Goal: Entertainment & Leisure: Consume media (video, audio)

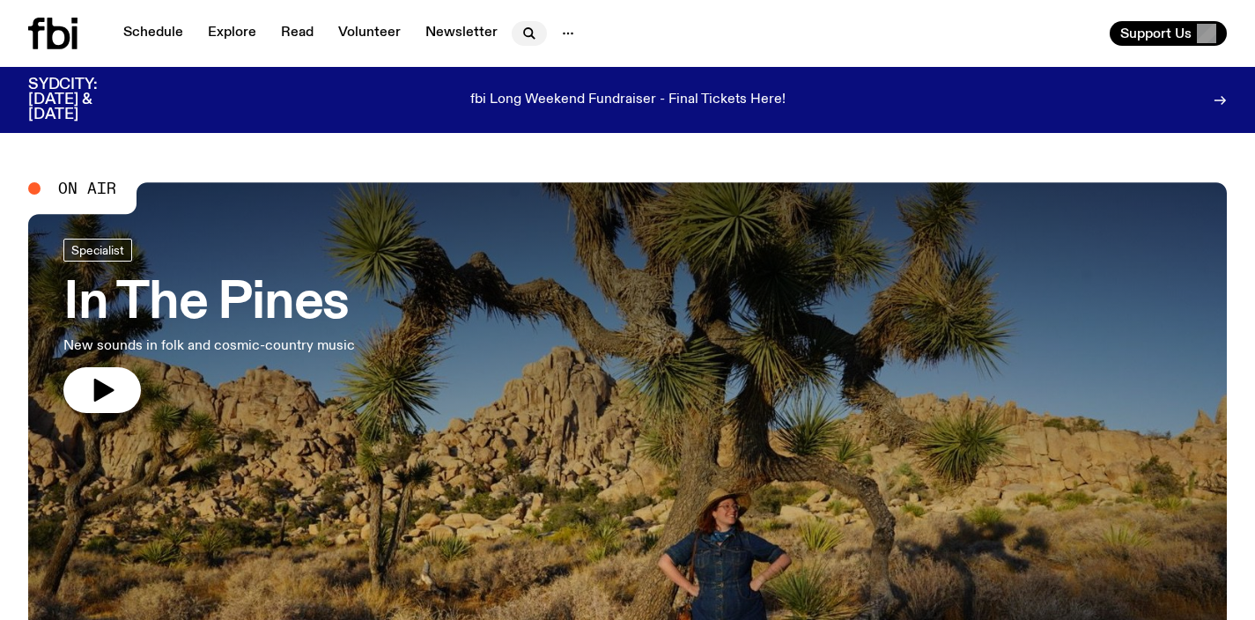
click at [526, 36] on icon "button" at bounding box center [528, 32] width 8 height 8
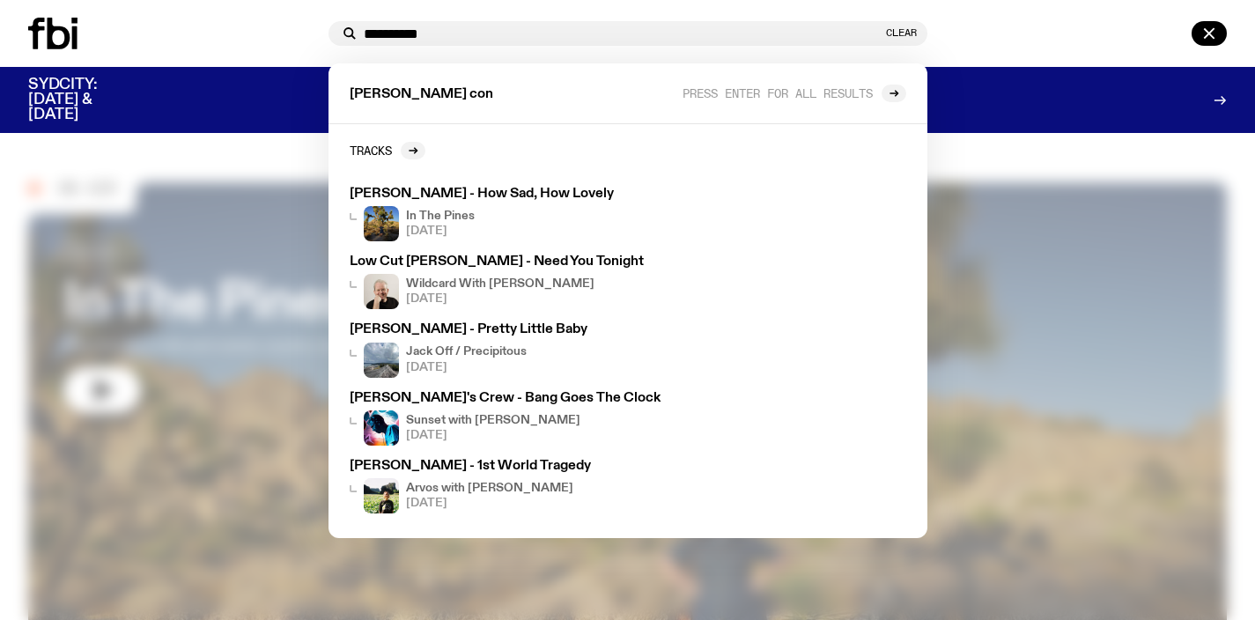
type input "**********"
click at [993, 10] on div "**********" at bounding box center [627, 33] width 1255 height 67
click at [295, 139] on div at bounding box center [627, 310] width 1255 height 620
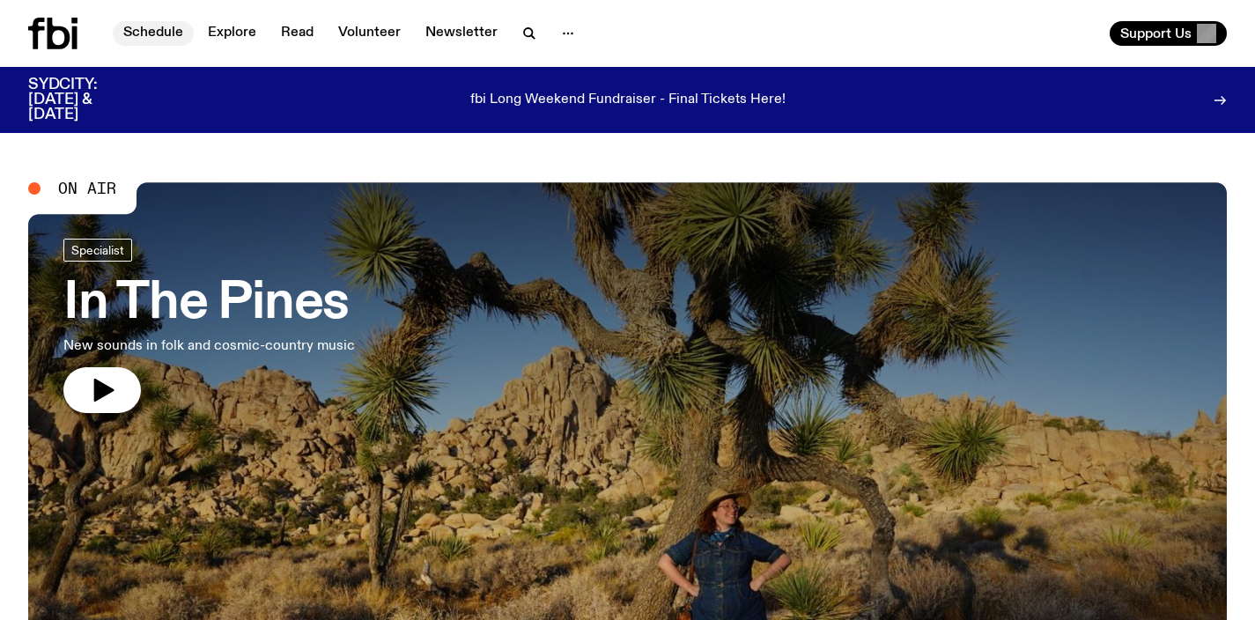
click at [142, 30] on link "Schedule" at bounding box center [153, 33] width 81 height 25
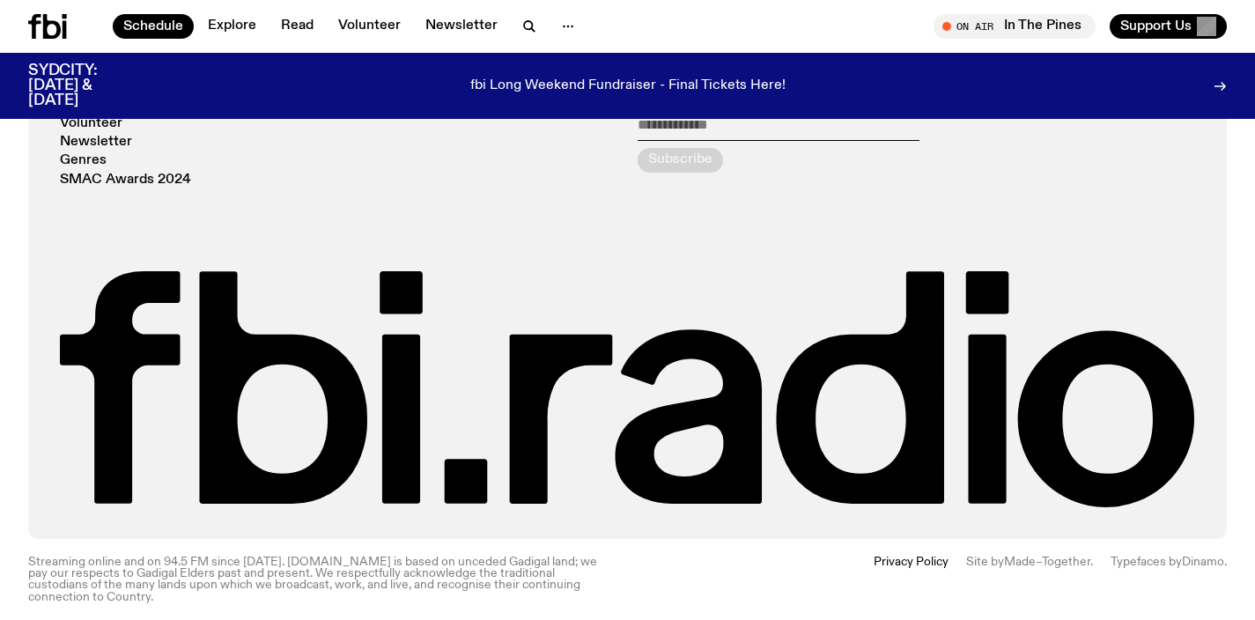
scroll to position [856, 0]
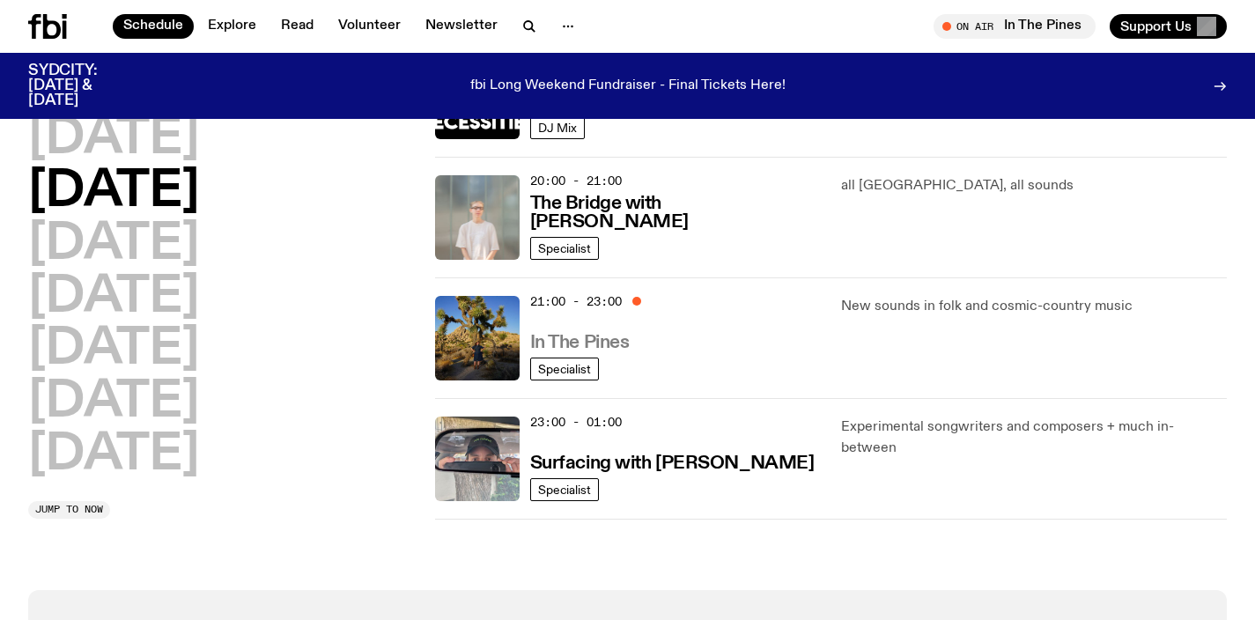
click at [596, 344] on h3 "In The Pines" at bounding box center [580, 343] width 100 height 18
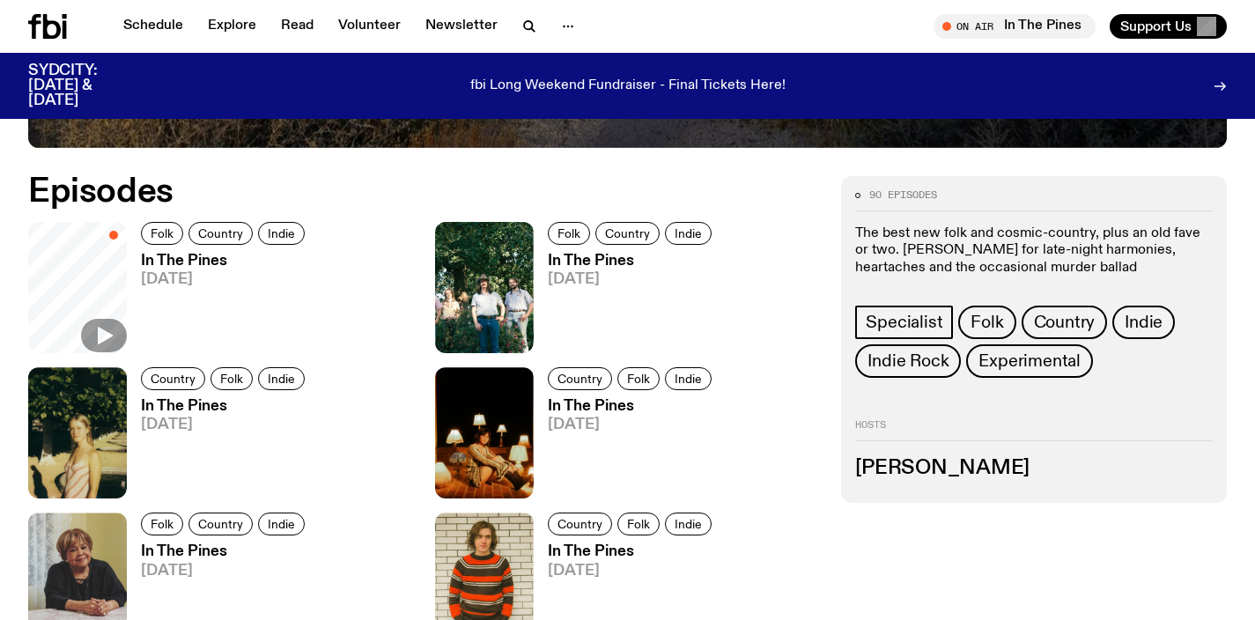
scroll to position [784, 0]
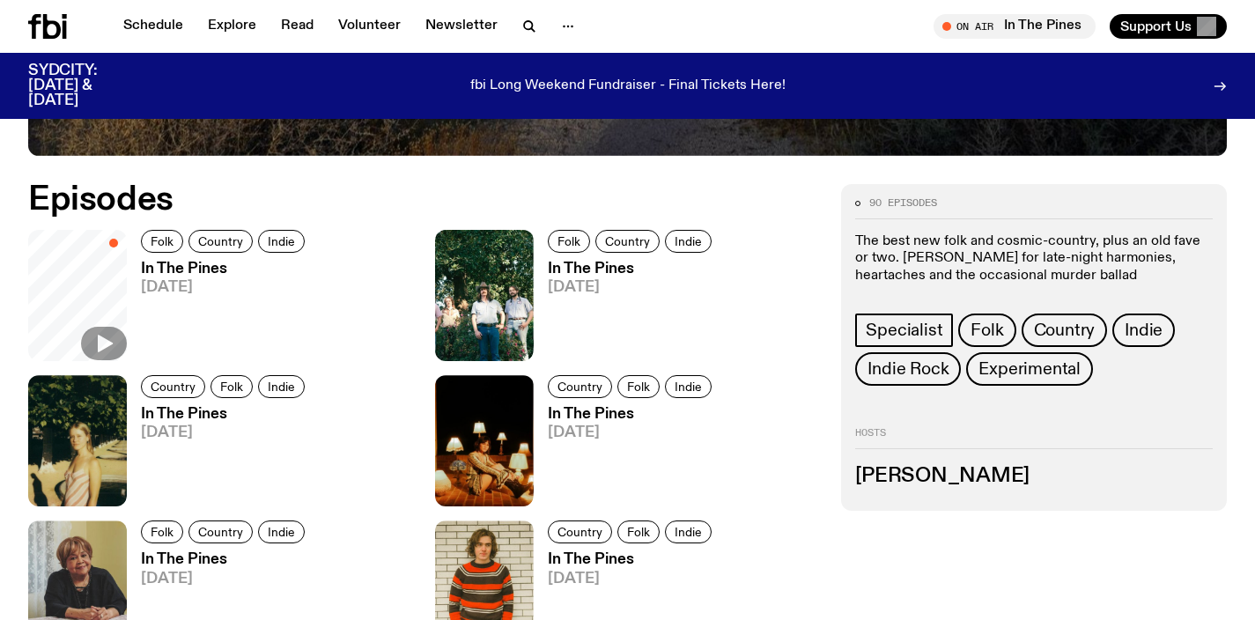
click at [166, 273] on h3 "In The Pines" at bounding box center [225, 269] width 169 height 15
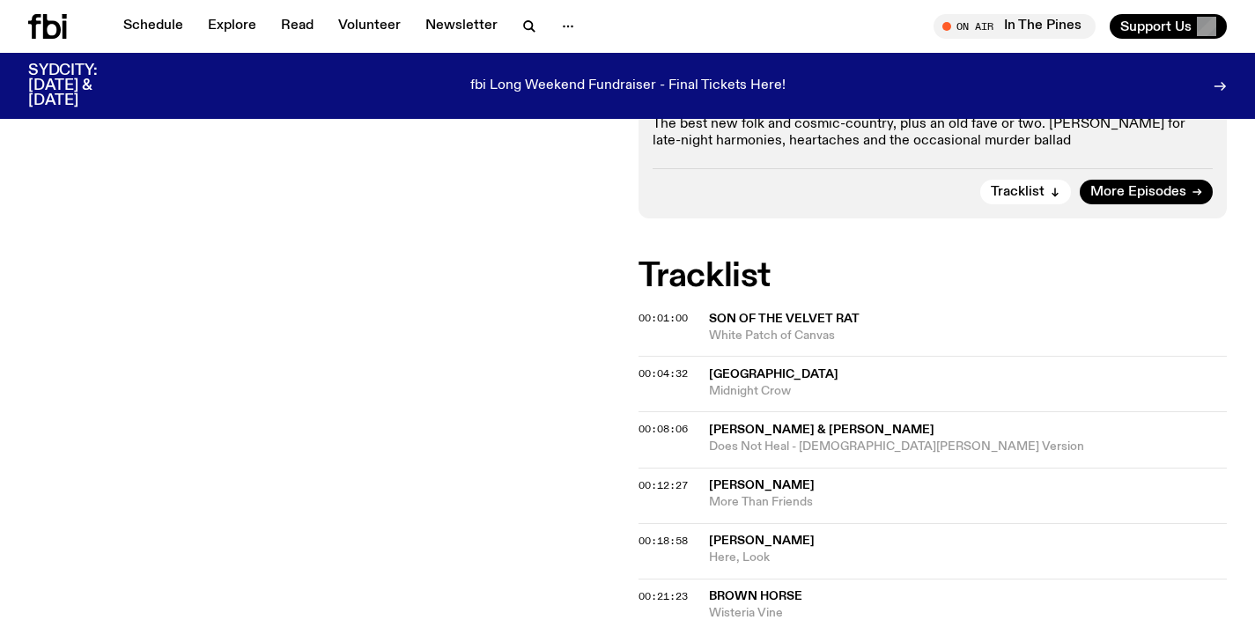
scroll to position [365, 0]
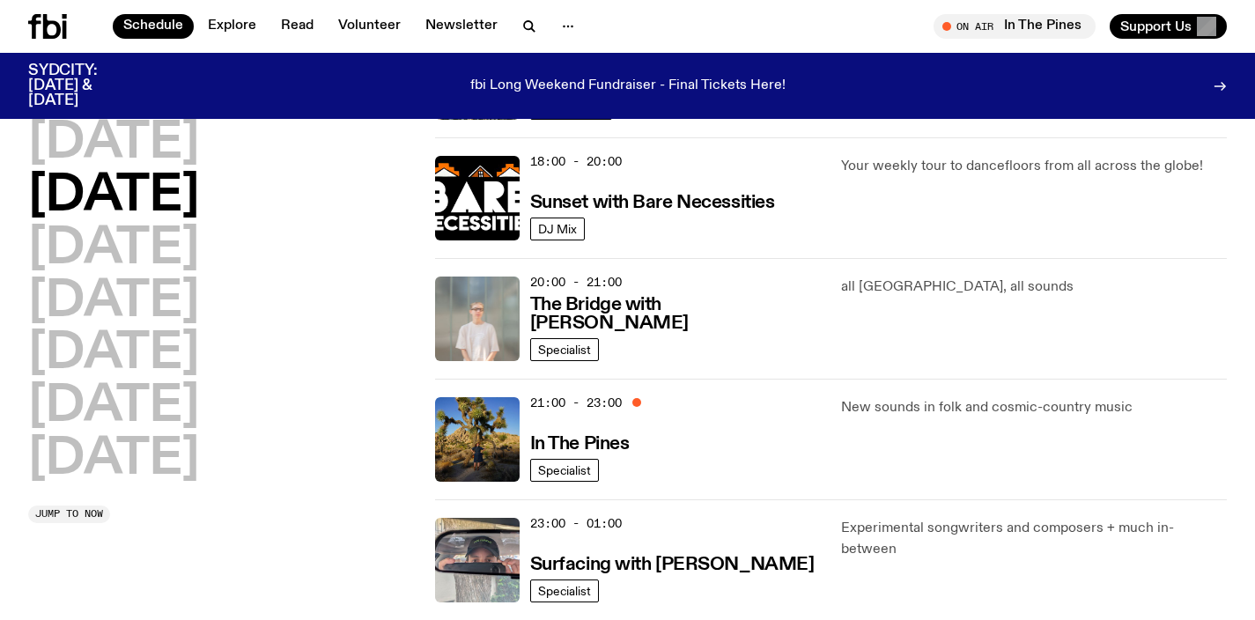
scroll to position [756, 0]
click at [613, 444] on h3 "In The Pines" at bounding box center [580, 443] width 100 height 18
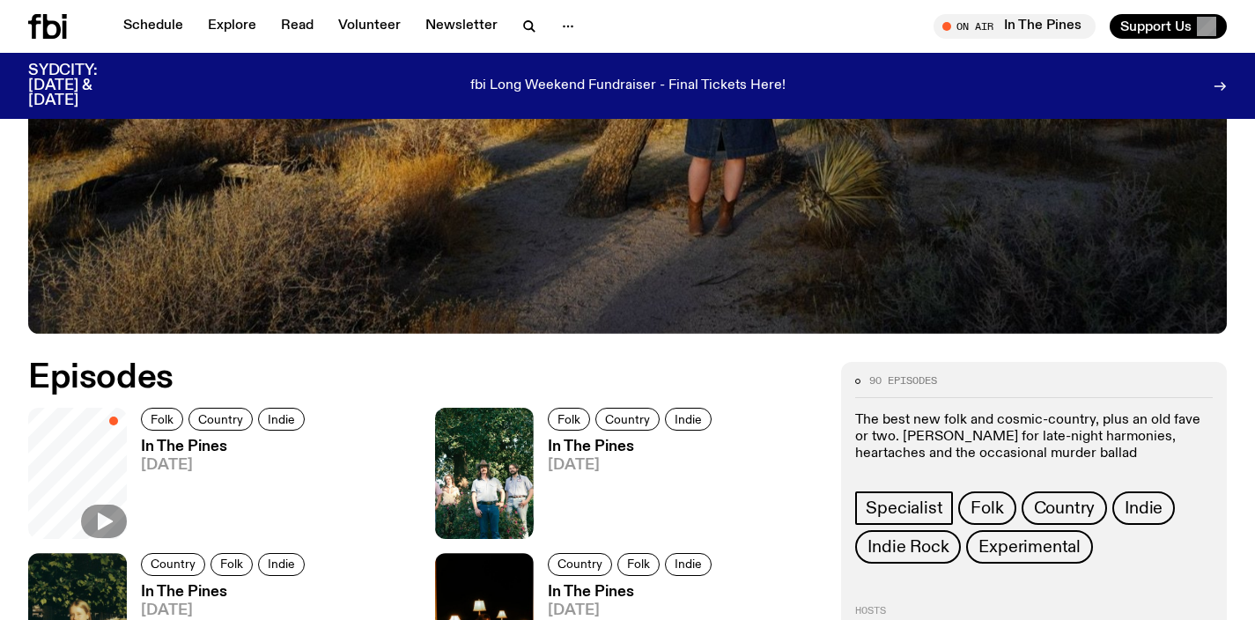
scroll to position [605, 0]
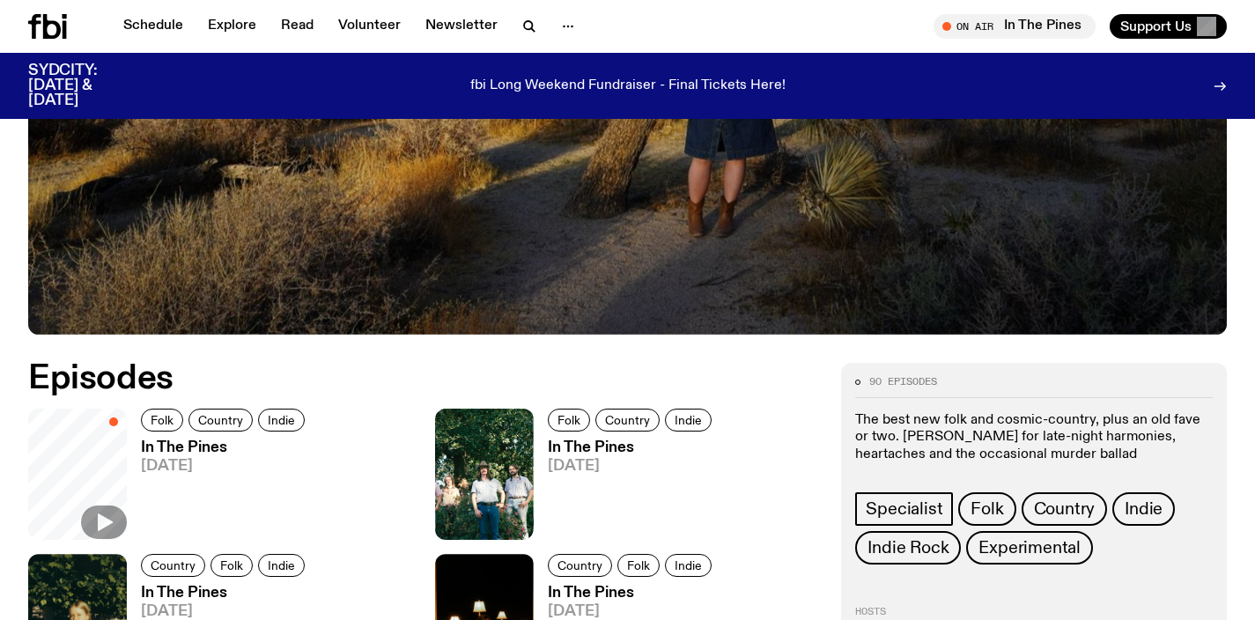
click at [217, 446] on h3 "In The Pines" at bounding box center [225, 447] width 169 height 15
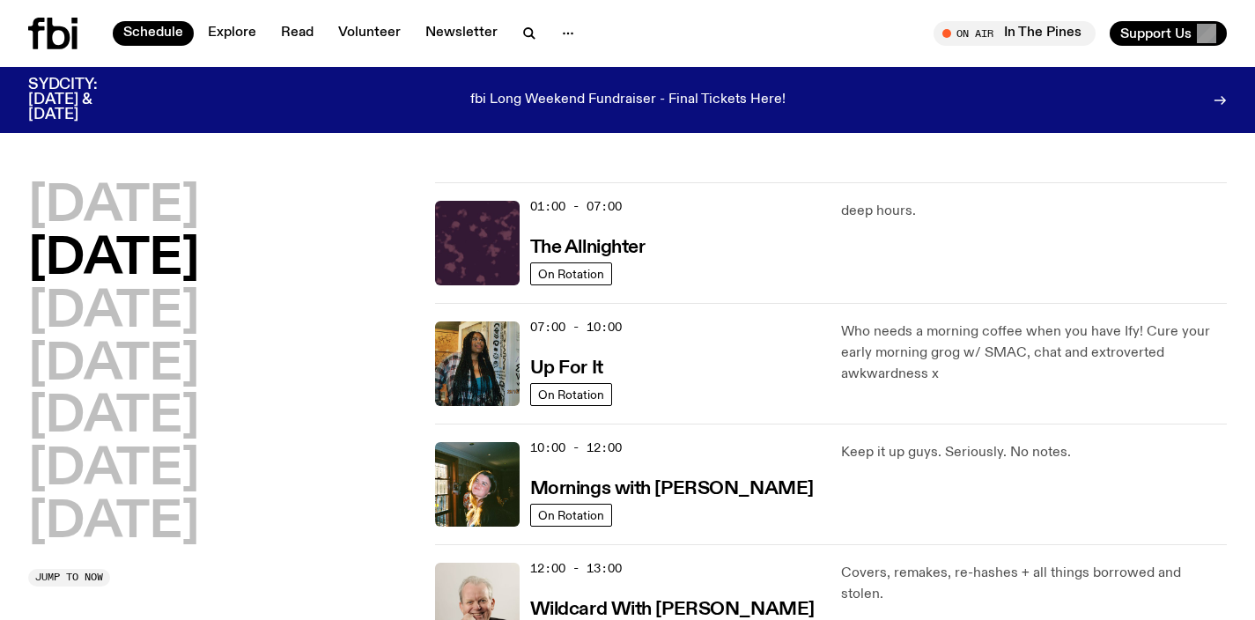
click at [51, 39] on icon at bounding box center [59, 34] width 23 height 32
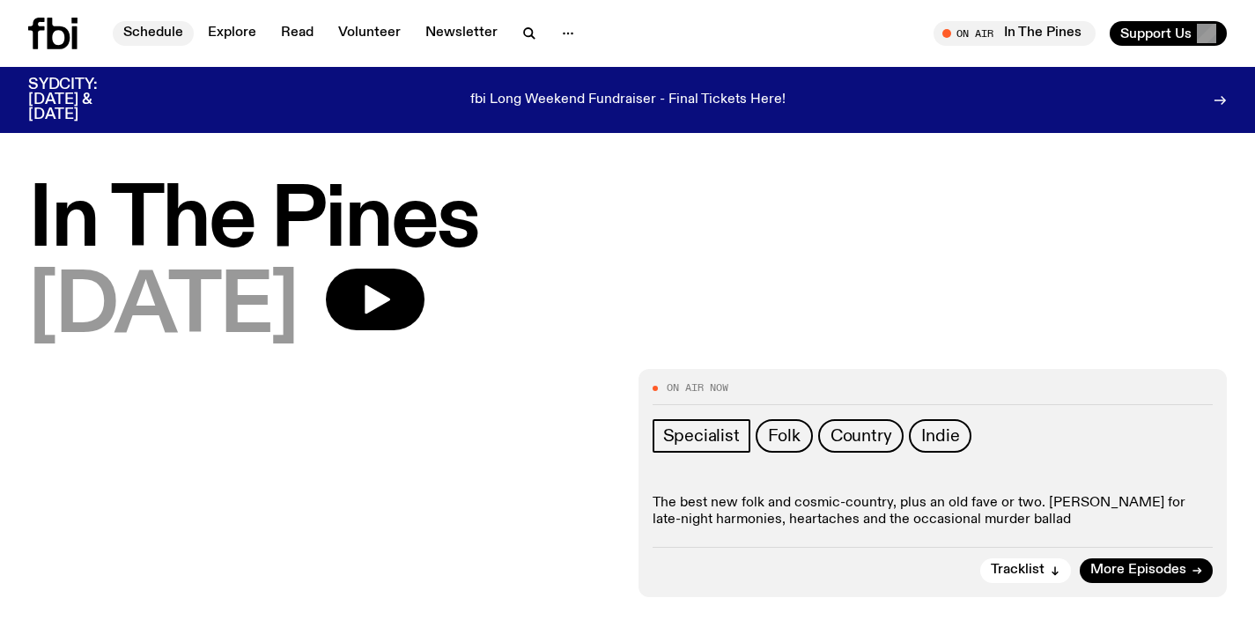
click at [145, 26] on link "Schedule" at bounding box center [153, 33] width 81 height 25
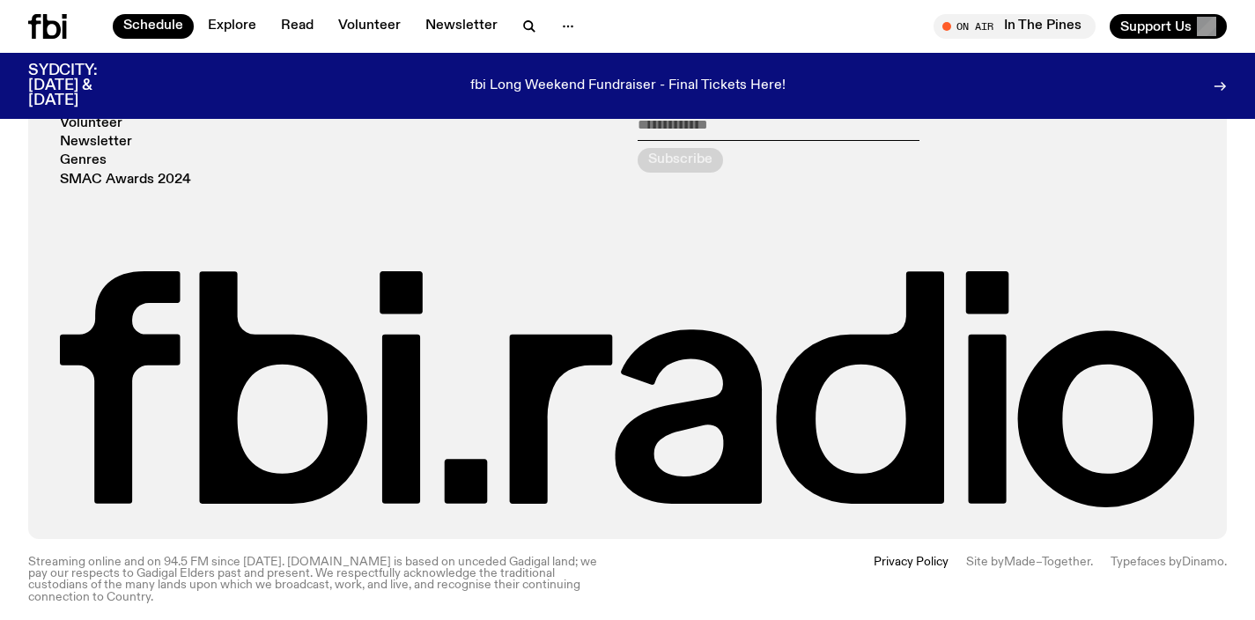
scroll to position [846, 0]
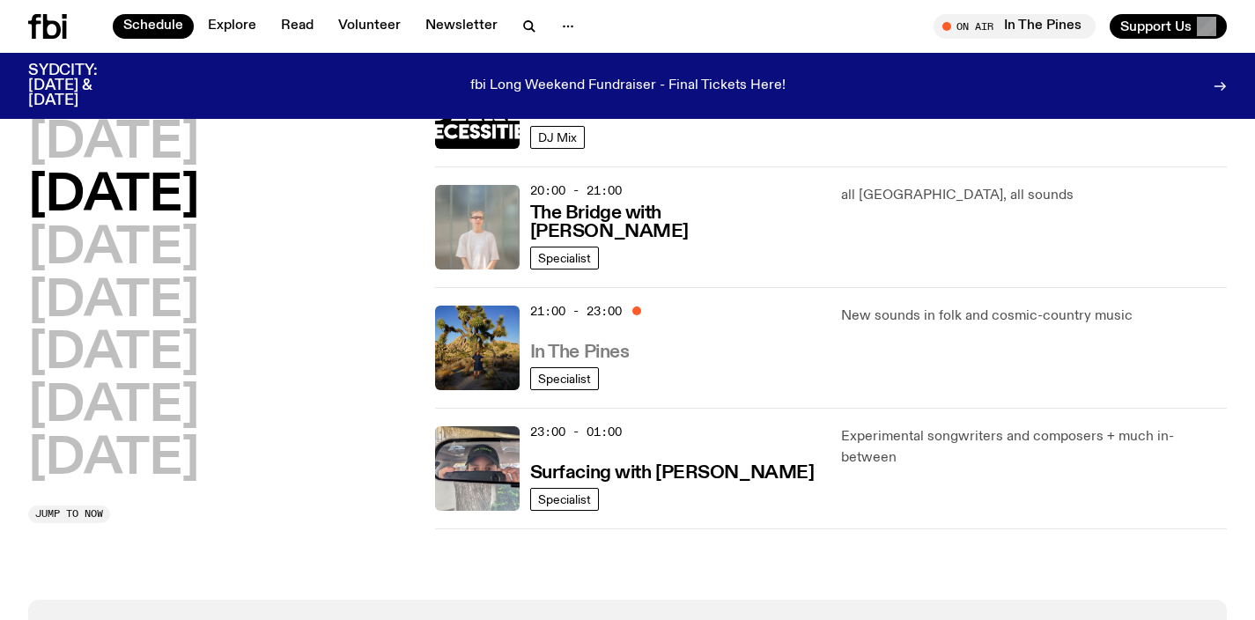
click at [610, 348] on h3 "In The Pines" at bounding box center [580, 353] width 100 height 18
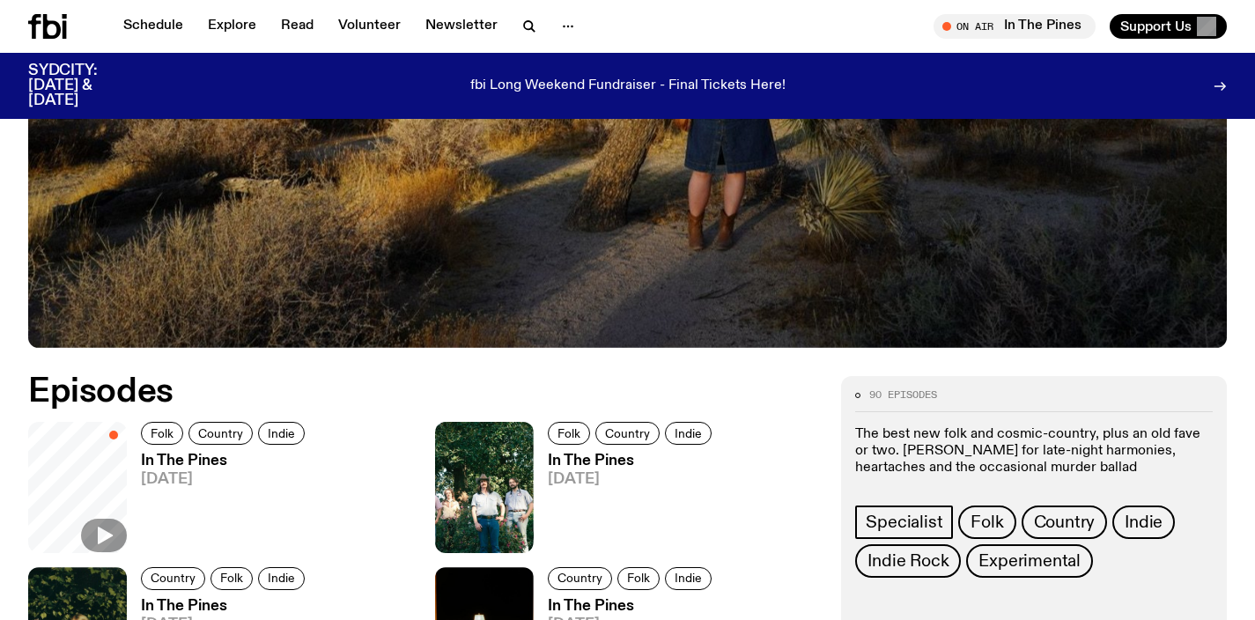
scroll to position [591, 0]
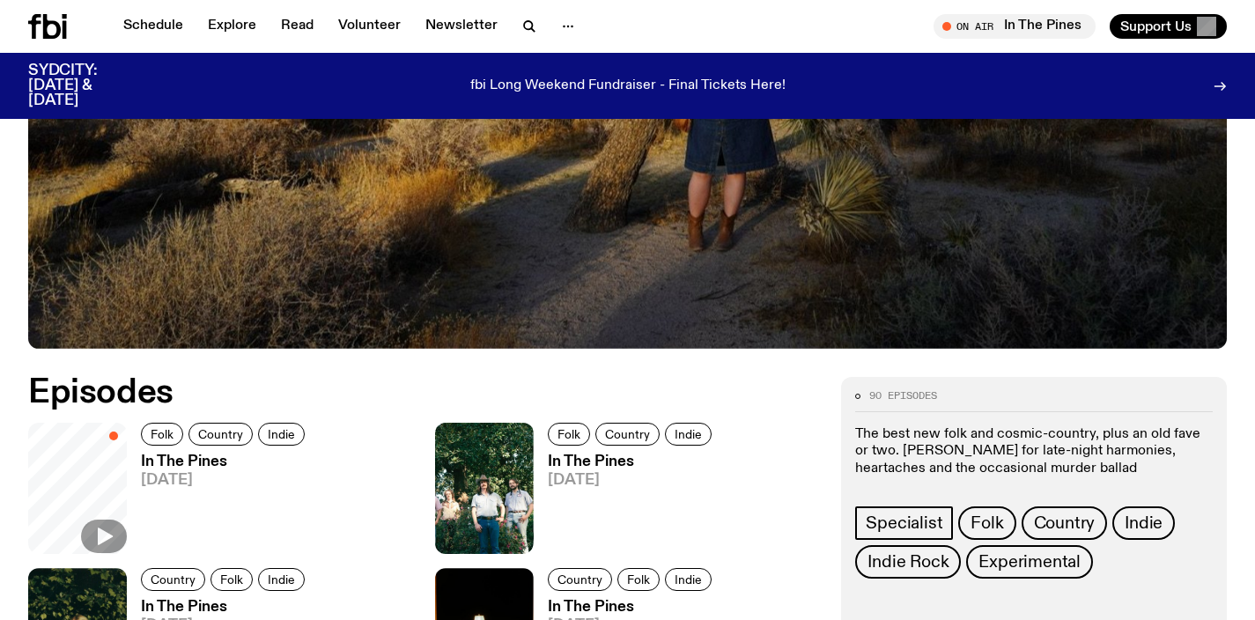
click at [207, 462] on h3 "In The Pines" at bounding box center [225, 462] width 169 height 15
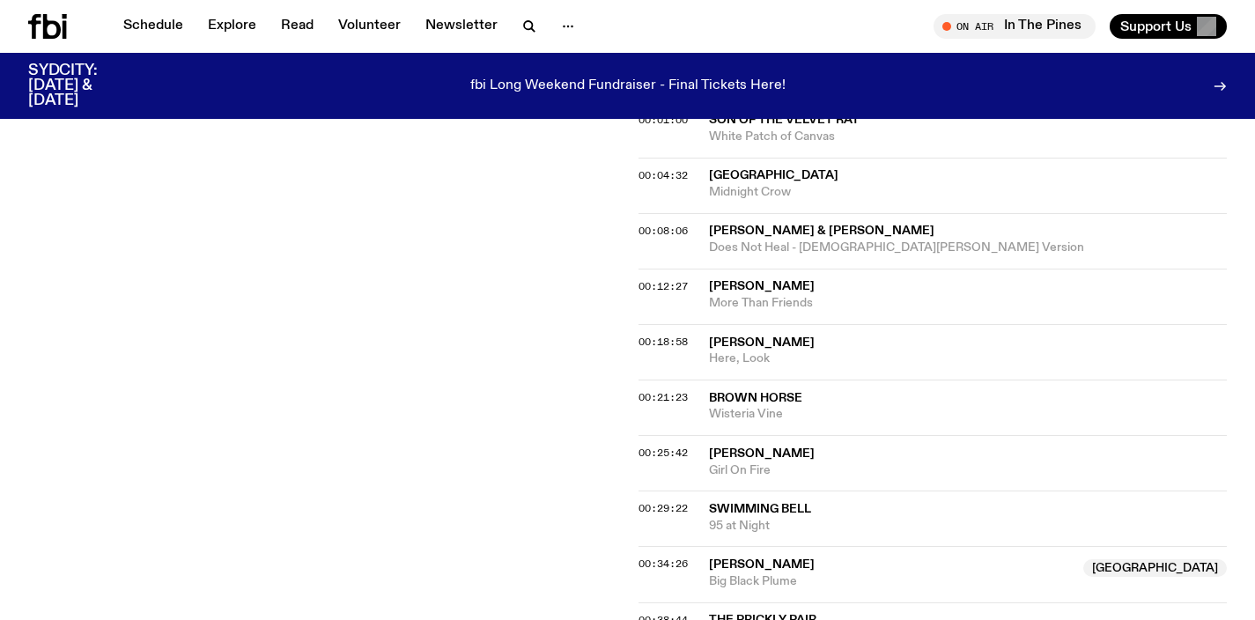
scroll to position [186, 0]
